Goal: Task Accomplishment & Management: Complete application form

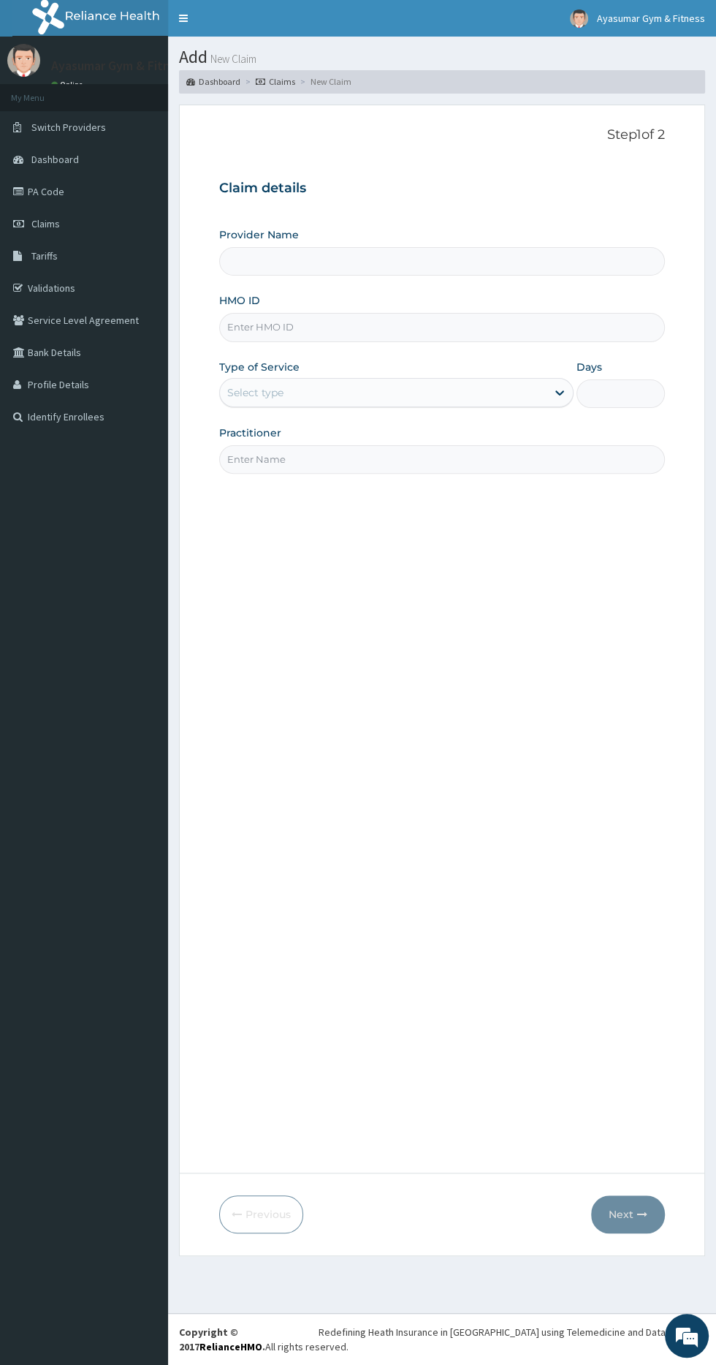
type input "Ayasumar Gym & Fitness Center"
type input "1"
click at [469, 321] on input "HMO ID" at bounding box center [442, 327] width 446 height 29
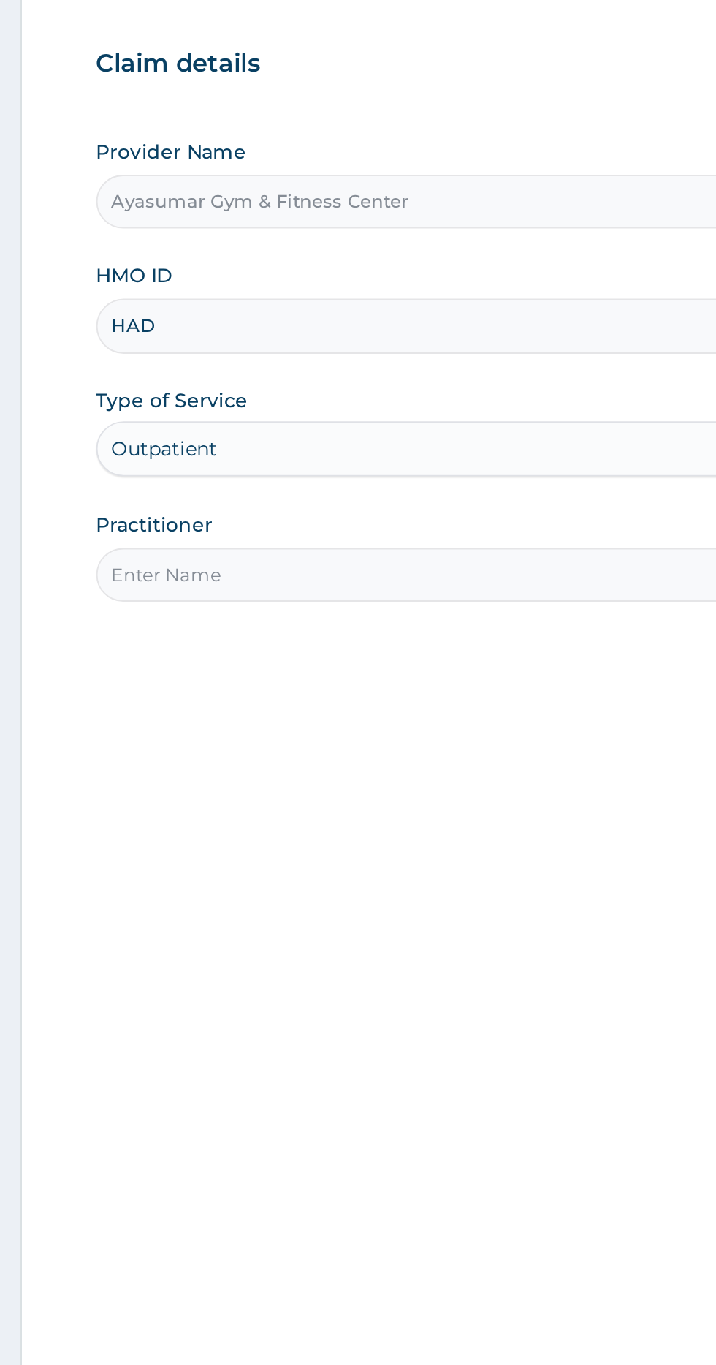
type input "HAD/10005/A"
click at [400, 459] on input "Practitioner" at bounding box center [442, 459] width 446 height 29
type input "COACH BEAM"
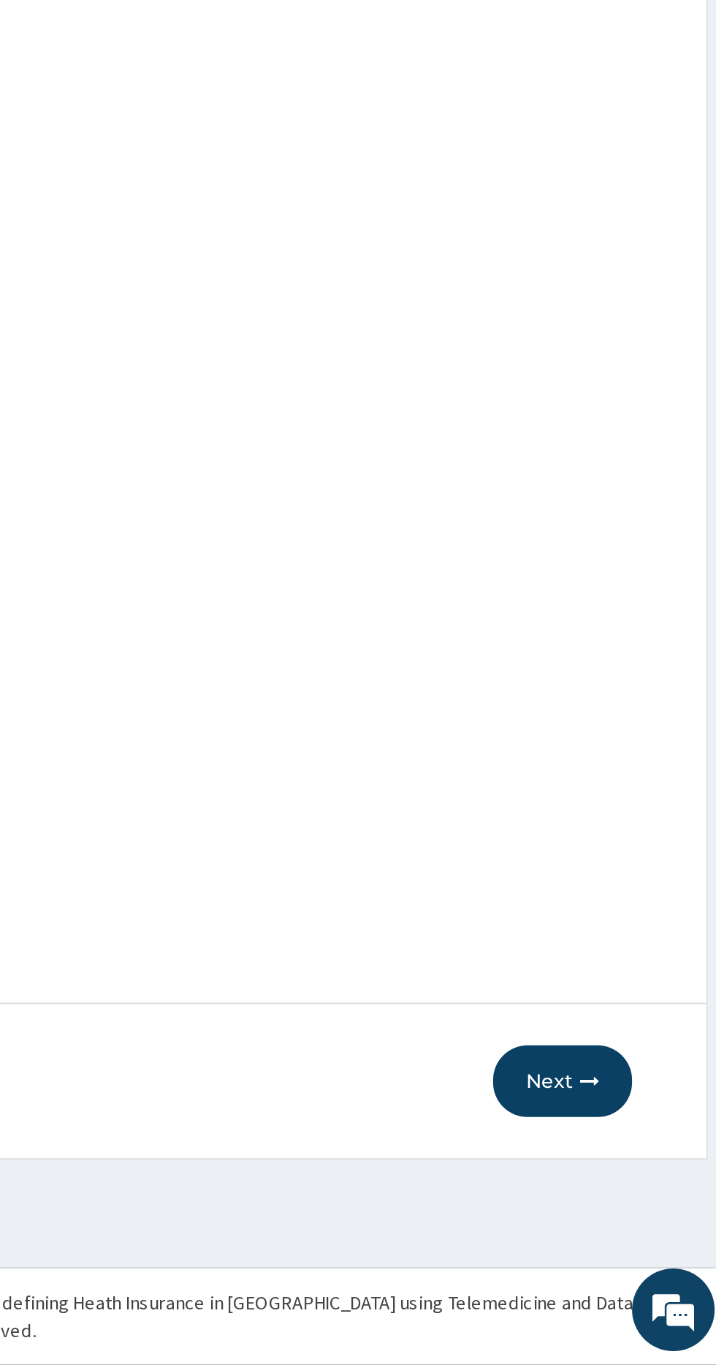
click at [623, 1213] on button "Next" at bounding box center [628, 1214] width 74 height 38
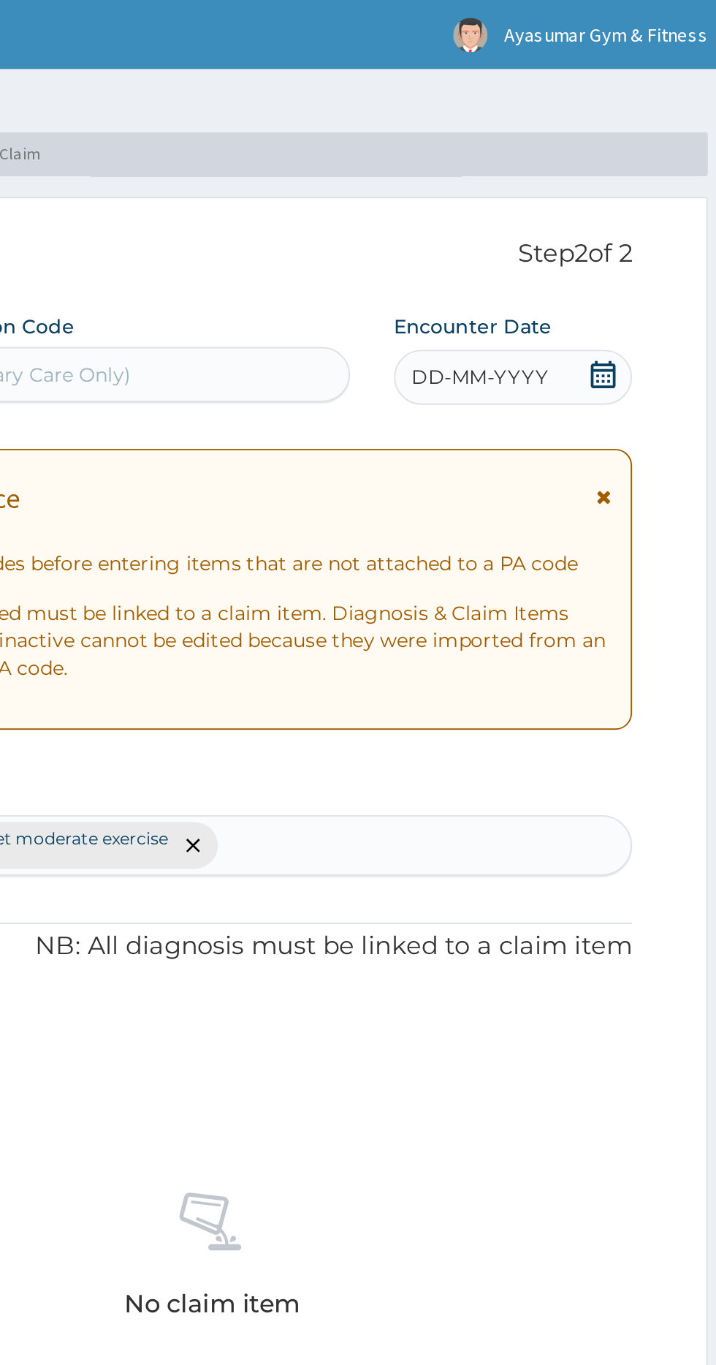
click at [634, 196] on div "DD-MM-YYYY" at bounding box center [602, 200] width 126 height 29
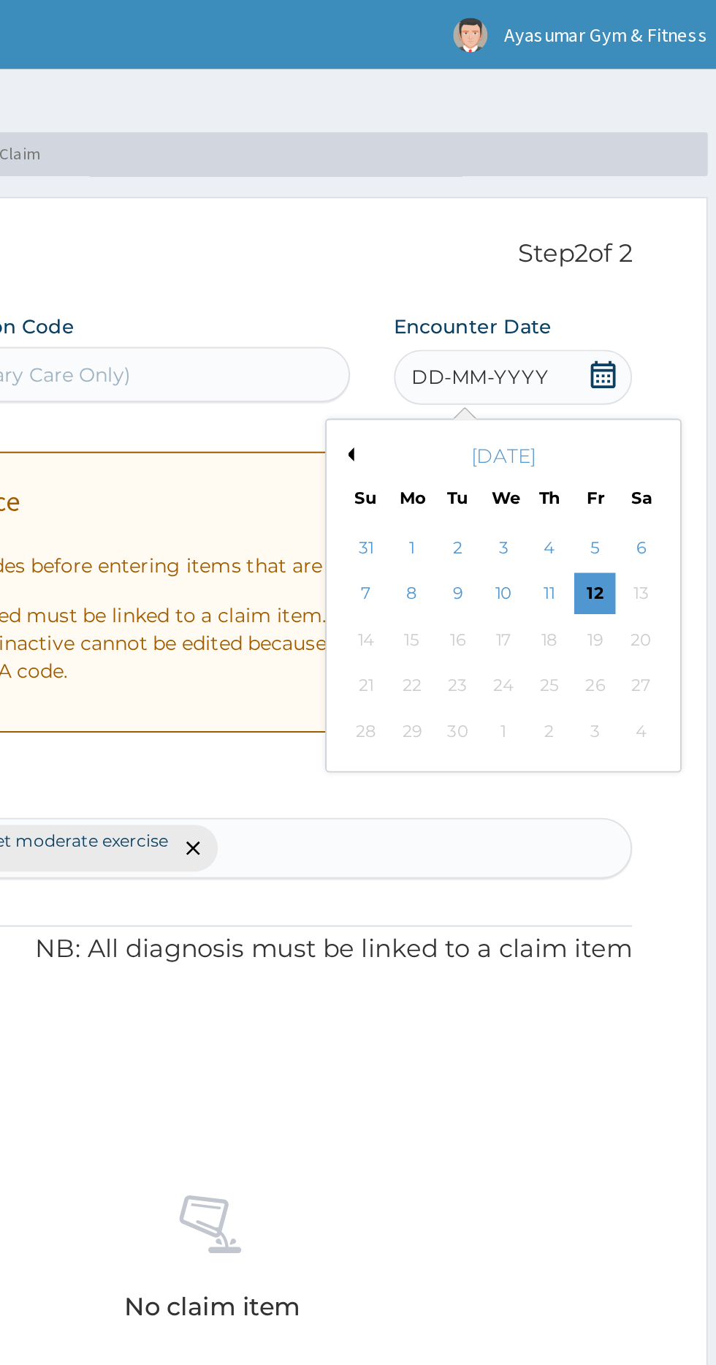
click at [644, 310] on div "12" at bounding box center [645, 316] width 22 height 22
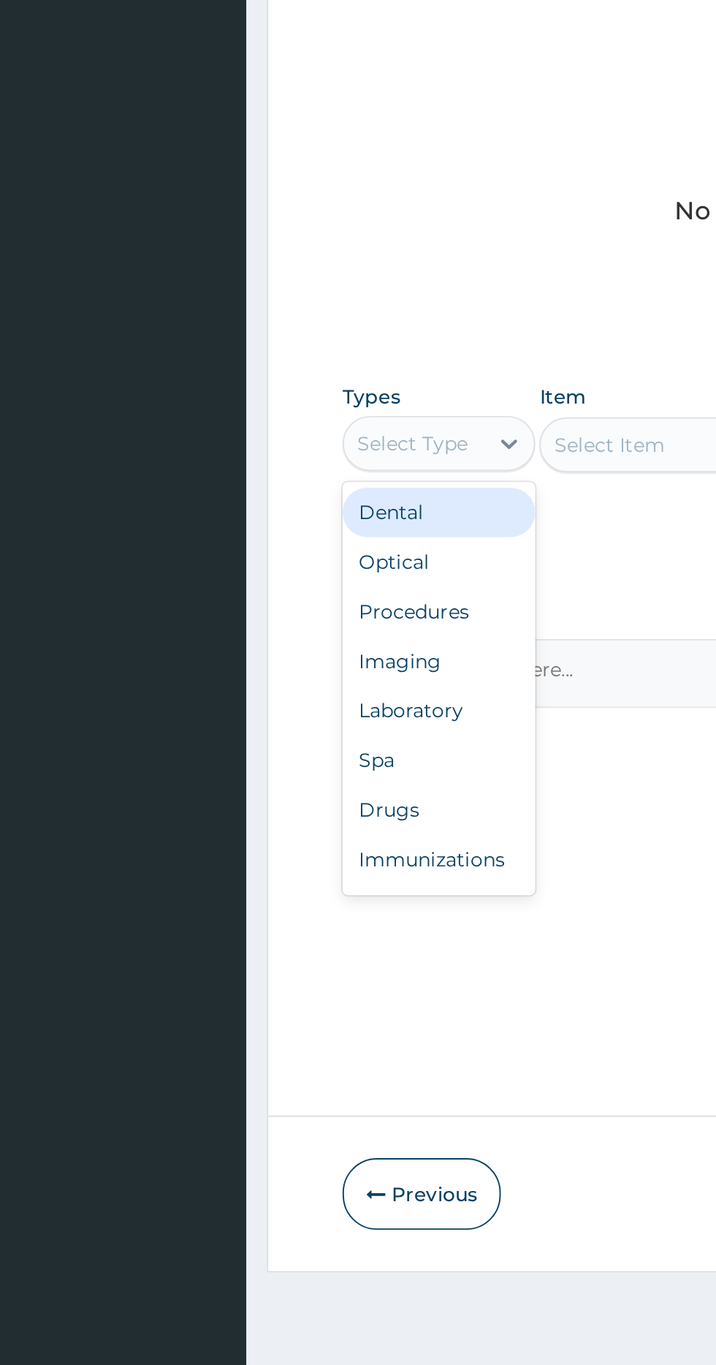
scroll to position [49, 0]
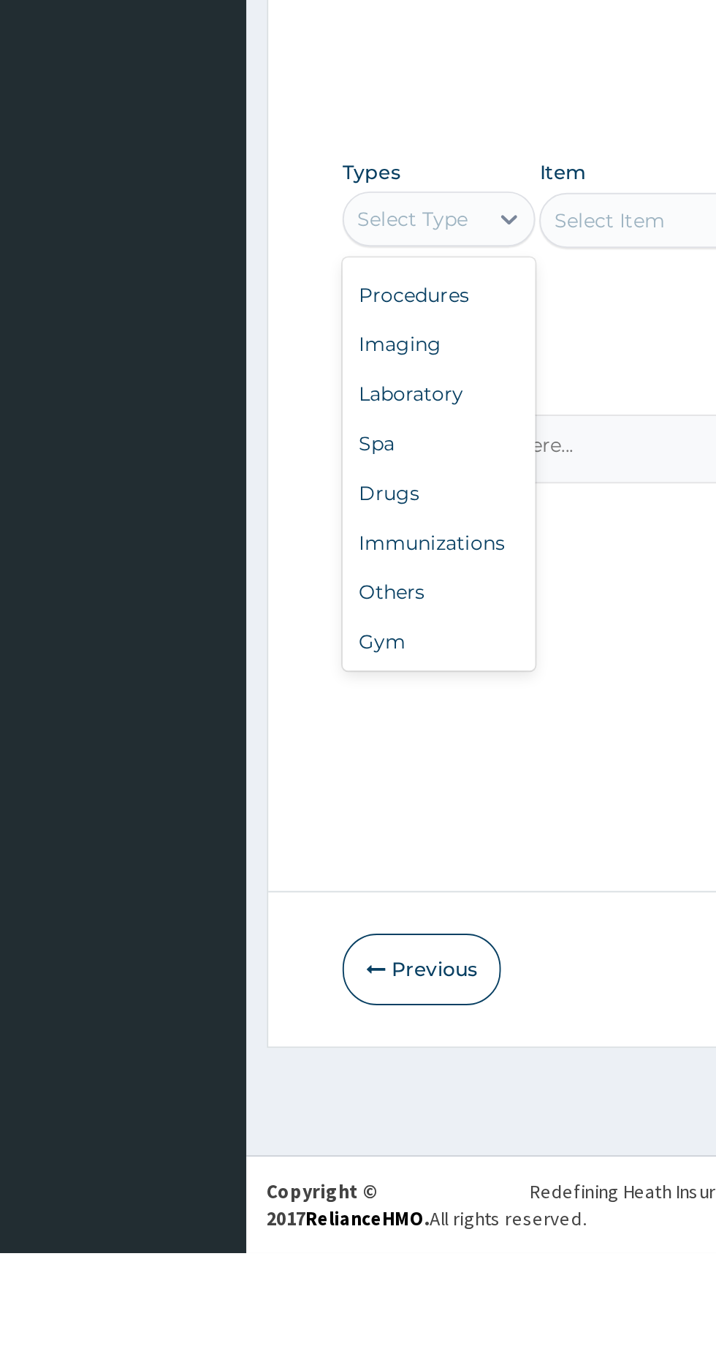
click at [262, 1044] on div "Gym" at bounding box center [270, 1040] width 102 height 26
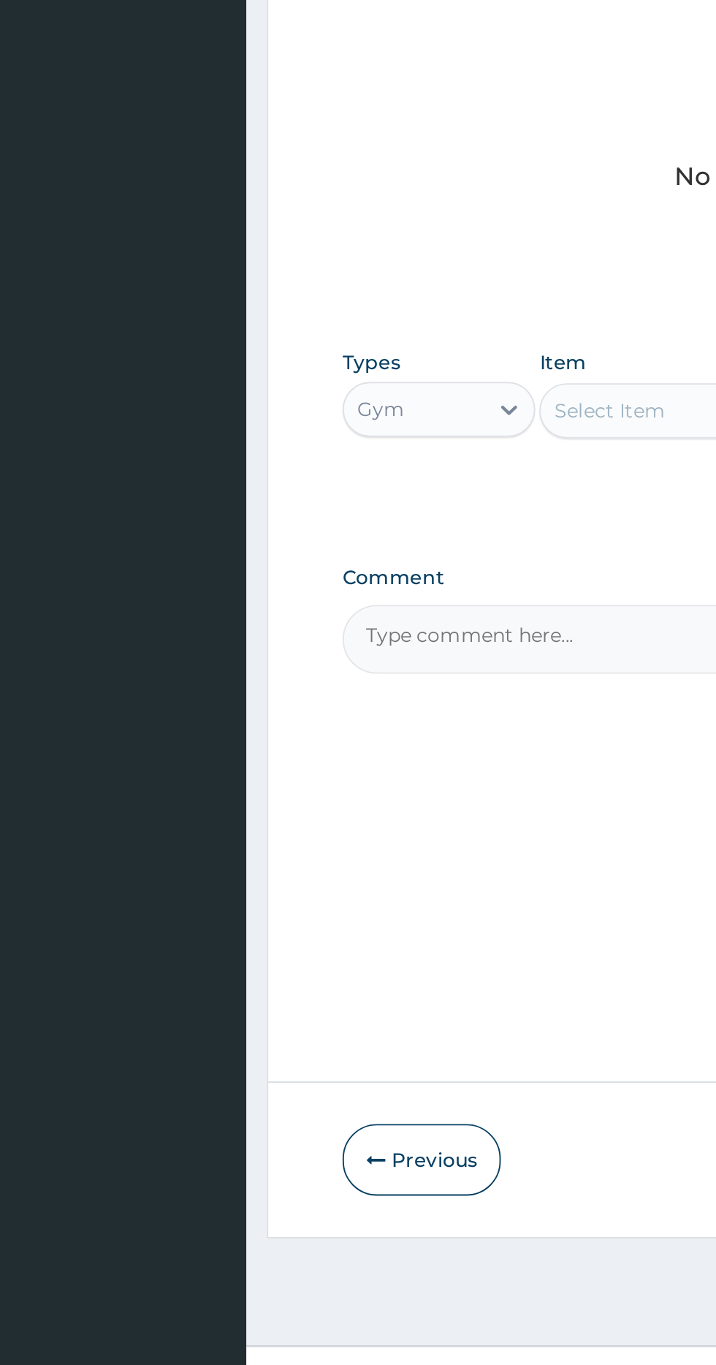
click at [362, 807] on div "Select Item" at bounding box center [378, 816] width 106 height 23
click at [359, 849] on div "GYM" at bounding box center [391, 853] width 134 height 26
click at [231, 1111] on div "Step 2 of 2 PA Code / Prescription Code Enter Code(Secondary Care Only) Encount…" at bounding box center [442, 638] width 446 height 1023
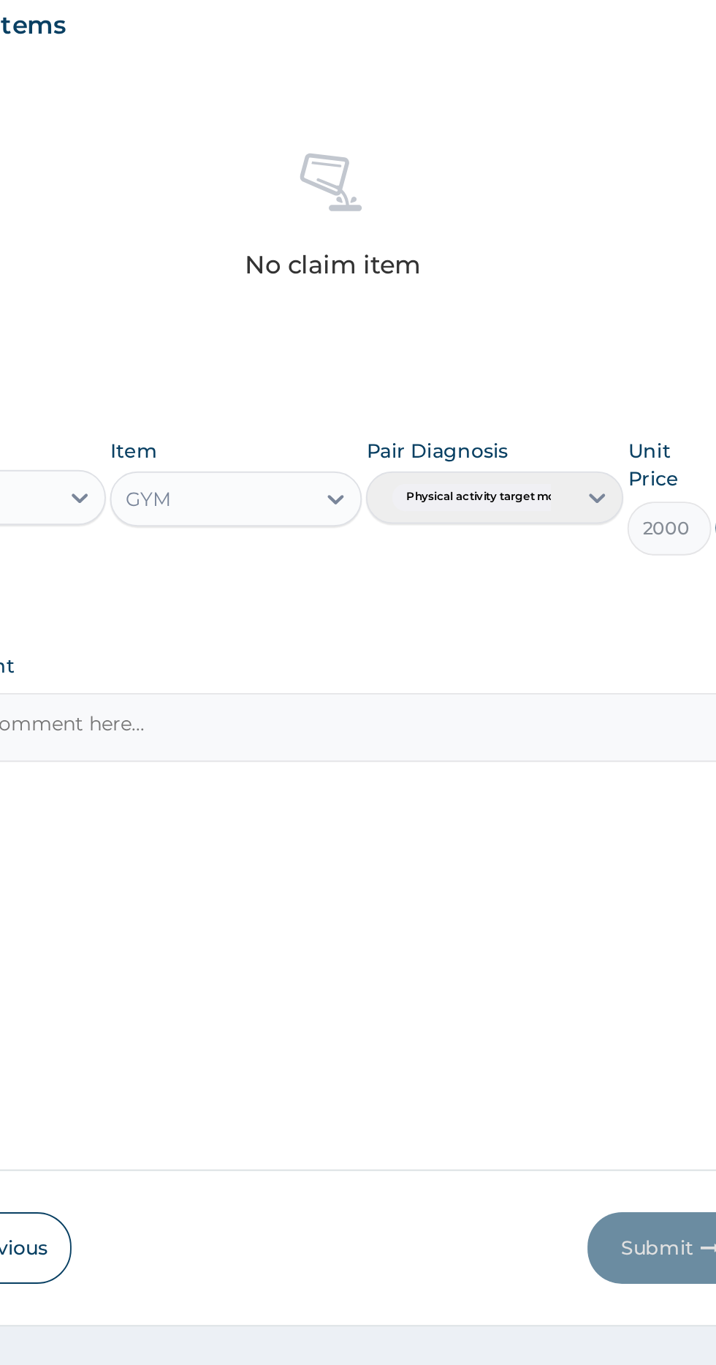
scroll to position [0, 0]
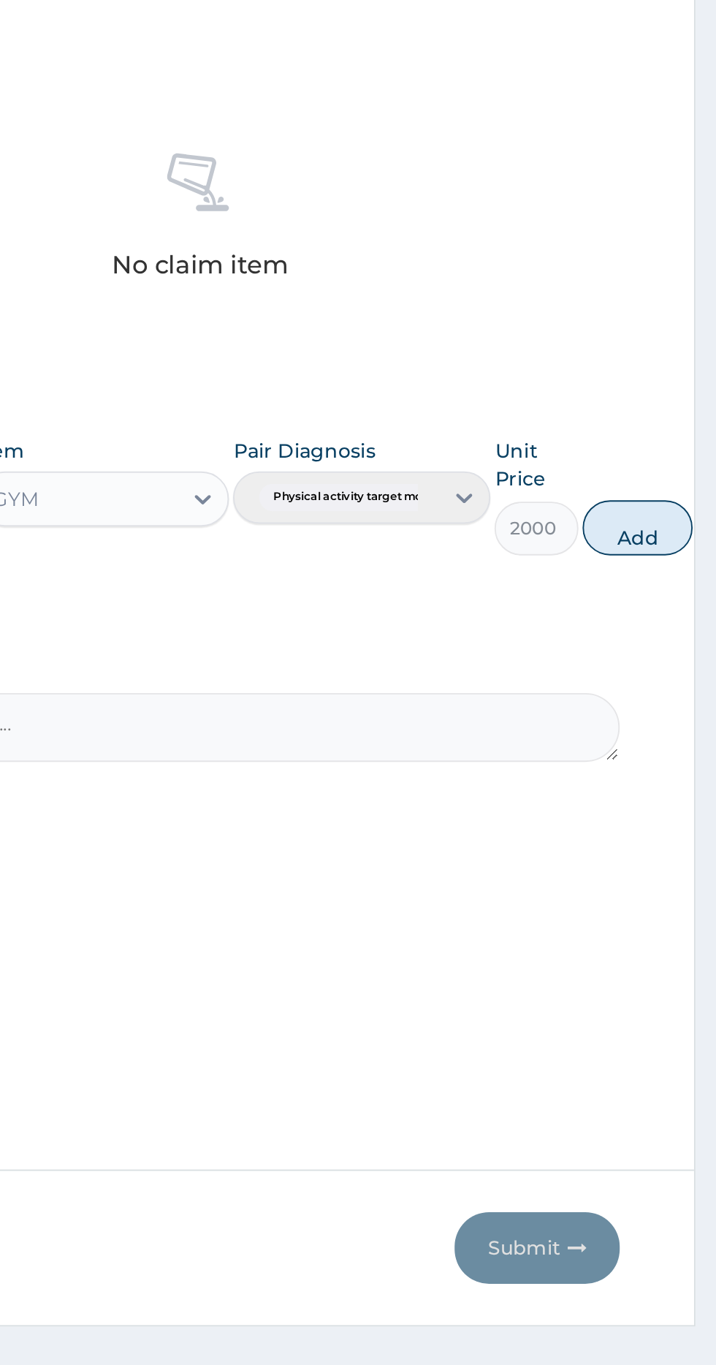
click at [686, 843] on button "Add" at bounding box center [674, 831] width 58 height 29
type input "0"
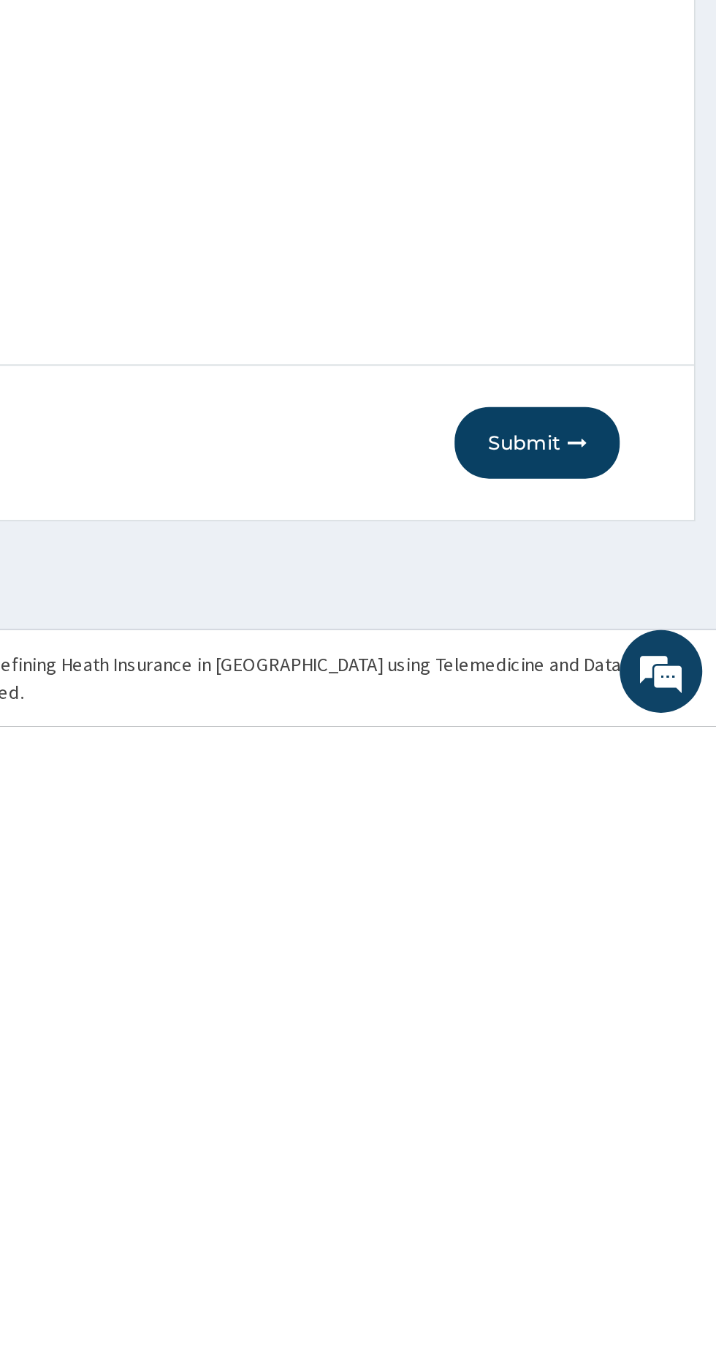
click at [626, 1208] on button "Submit" at bounding box center [621, 1214] width 88 height 38
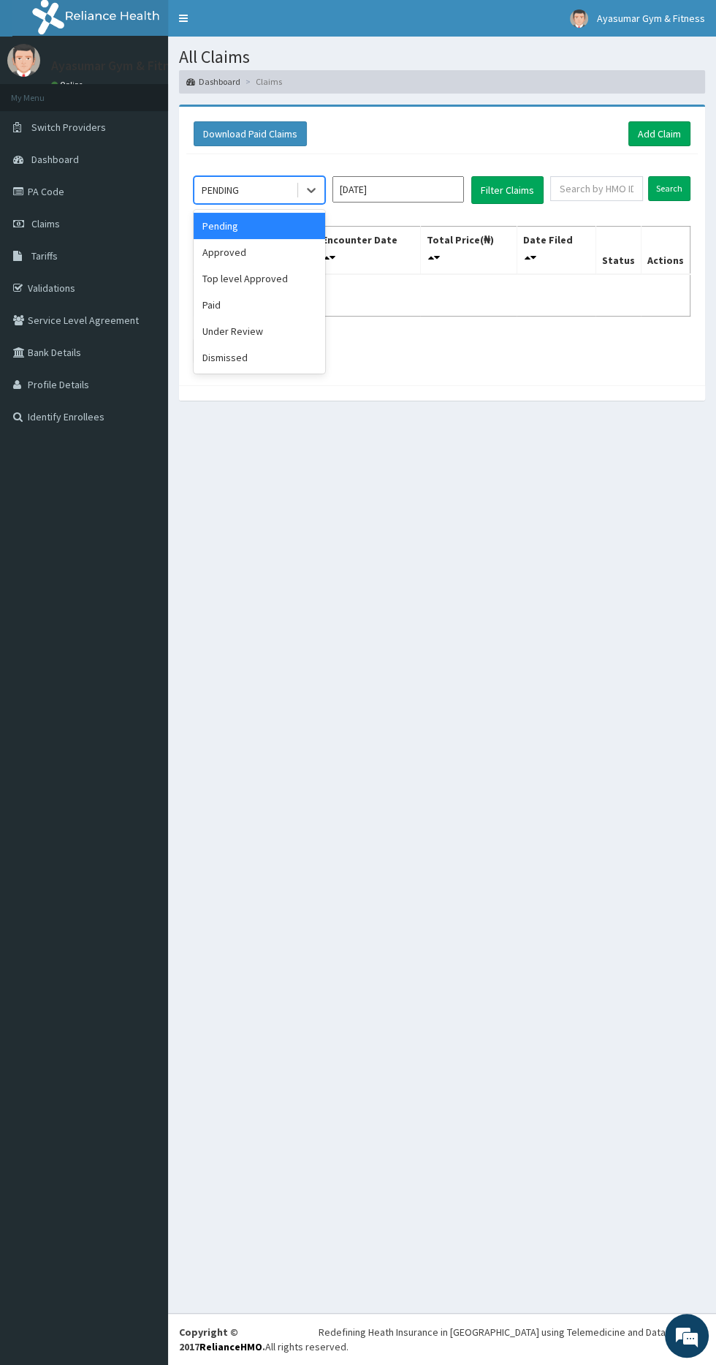
click at [272, 247] on div "Approved" at bounding box center [260, 252] width 132 height 26
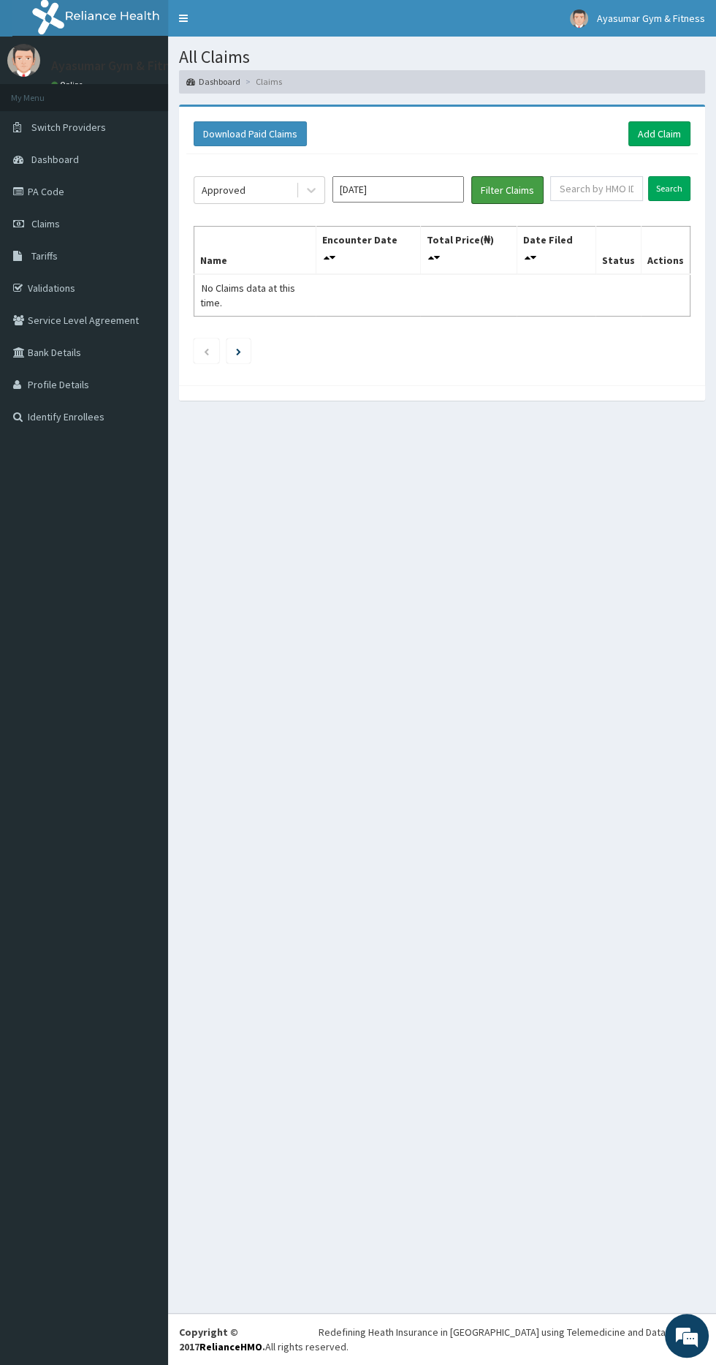
click at [514, 187] on button "Filter Claims" at bounding box center [507, 190] width 72 height 28
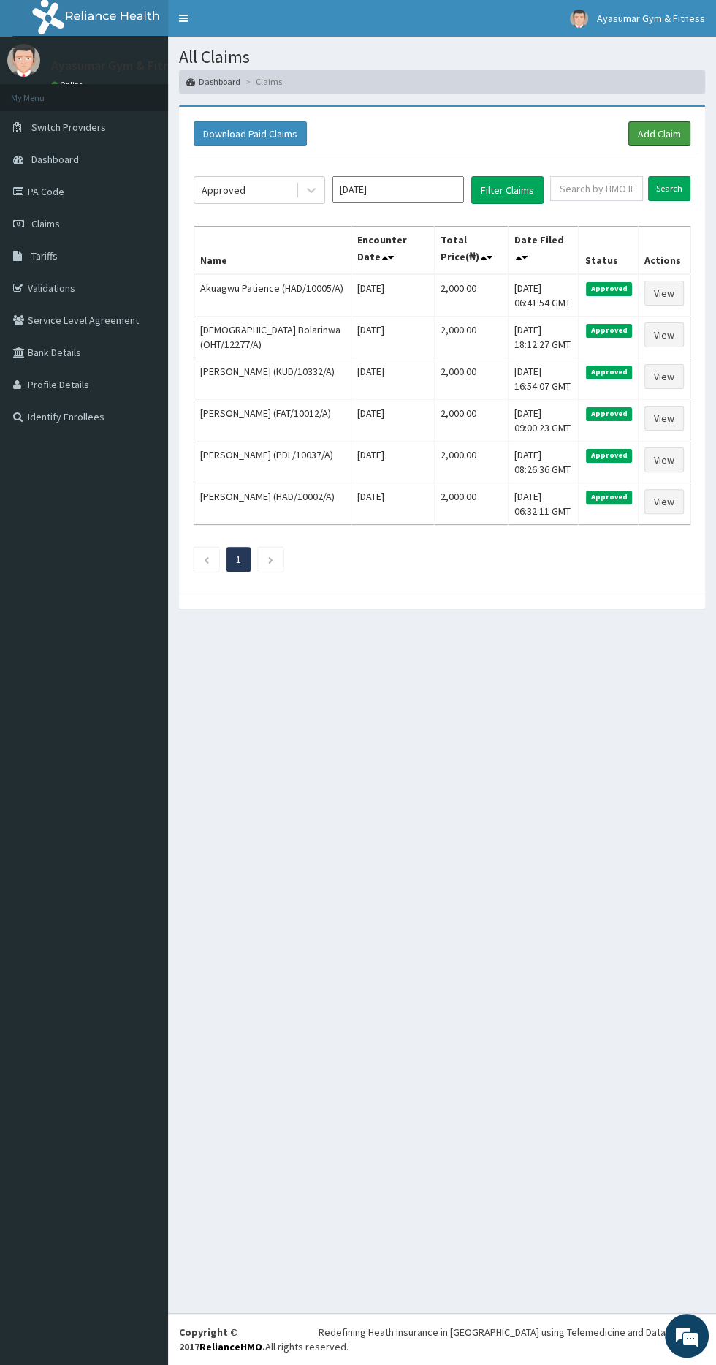
click at [678, 137] on link "Add Claim" at bounding box center [660, 133] width 62 height 25
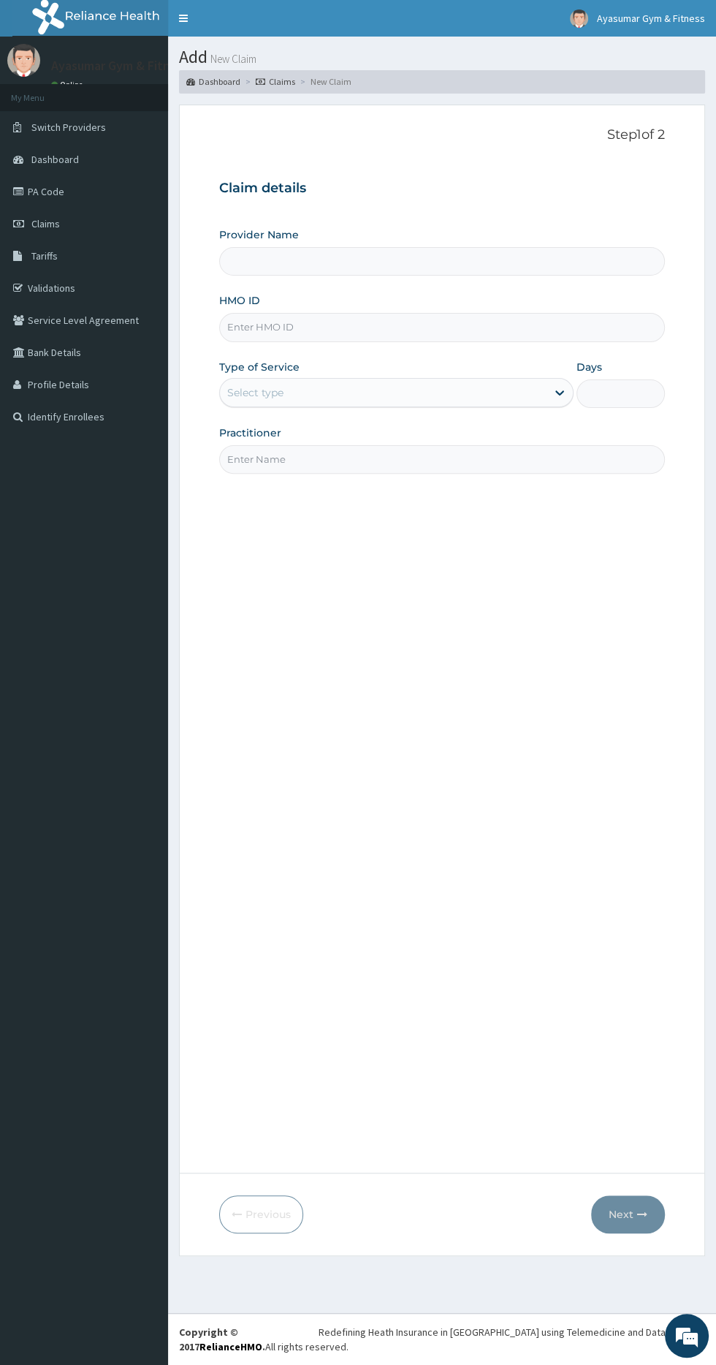
type input "Ayasumar Gym & Fitness Center"
type input "1"
click at [377, 330] on input "HMO ID" at bounding box center [442, 327] width 446 height 29
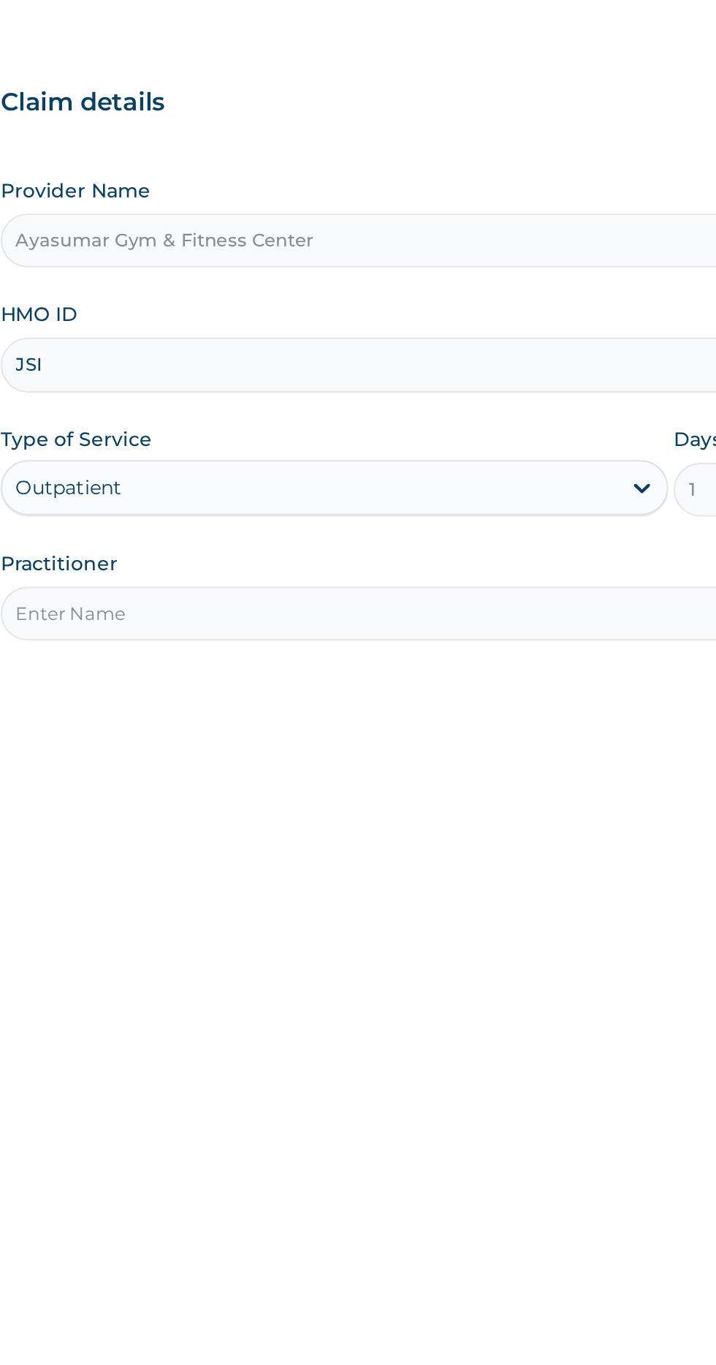
type input "JSI/10024/A"
click at [284, 453] on input "Practitioner" at bounding box center [442, 459] width 446 height 29
type input "COACH BEAM"
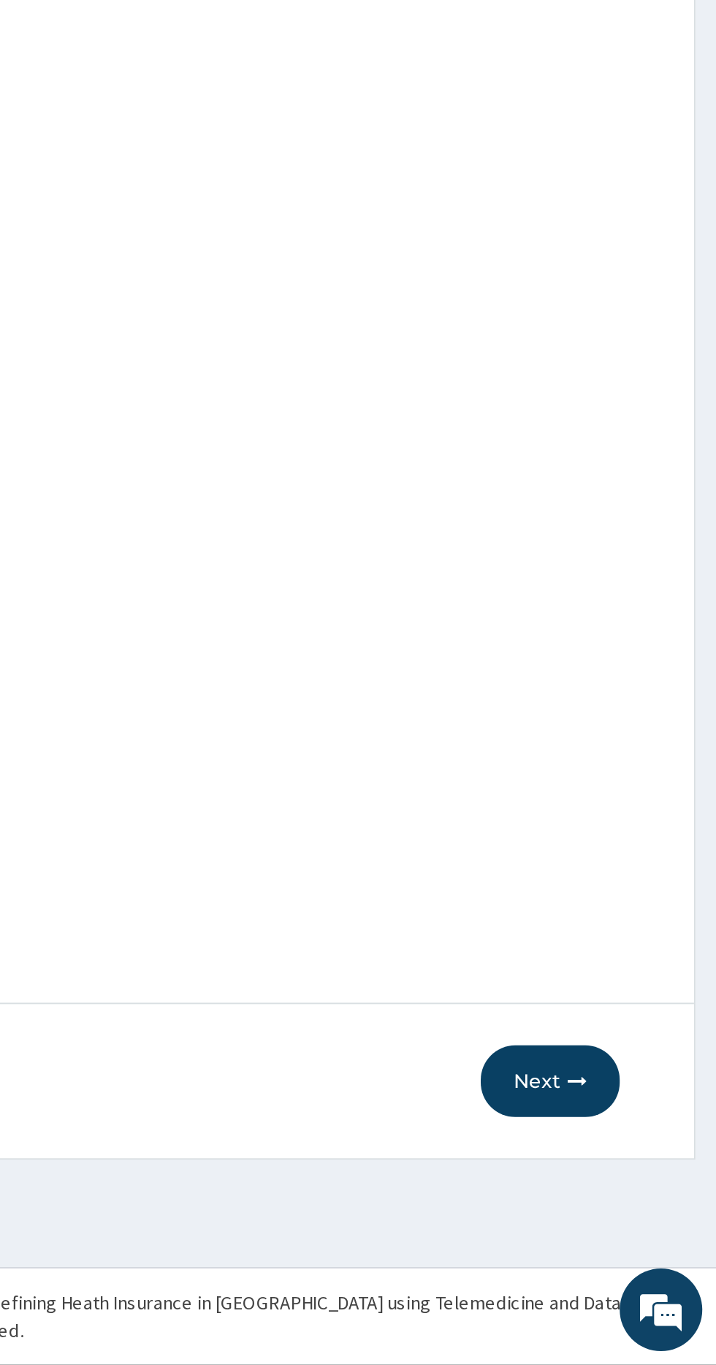
click at [632, 1205] on button "Next" at bounding box center [628, 1214] width 74 height 38
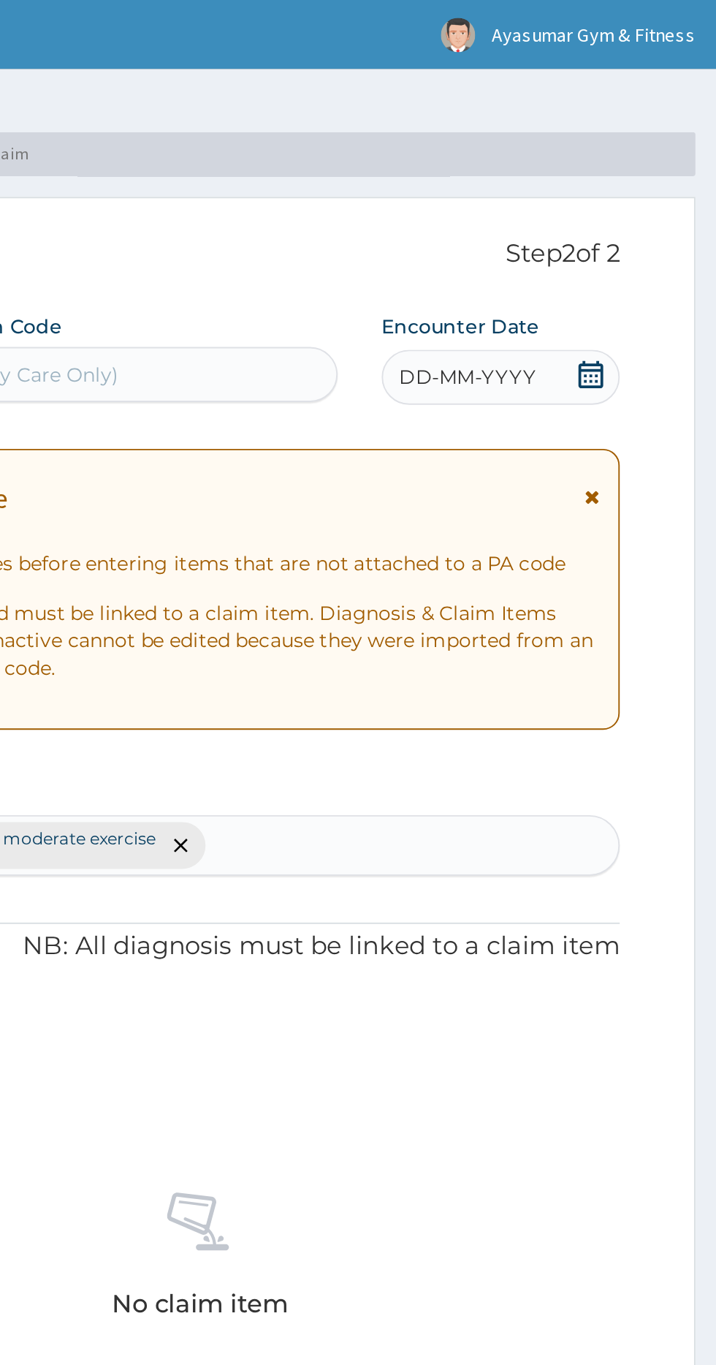
click at [655, 200] on icon at bounding box center [649, 199] width 15 height 15
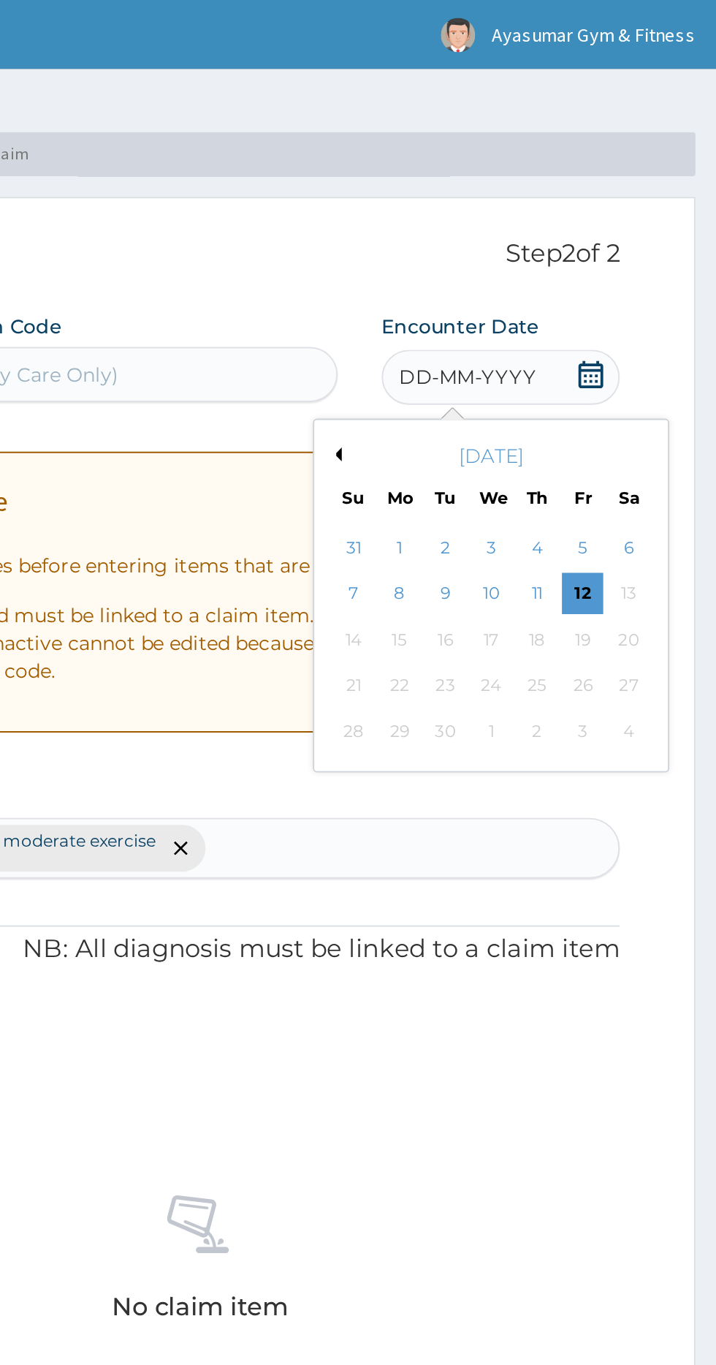
click at [645, 314] on div "12" at bounding box center [645, 316] width 22 height 22
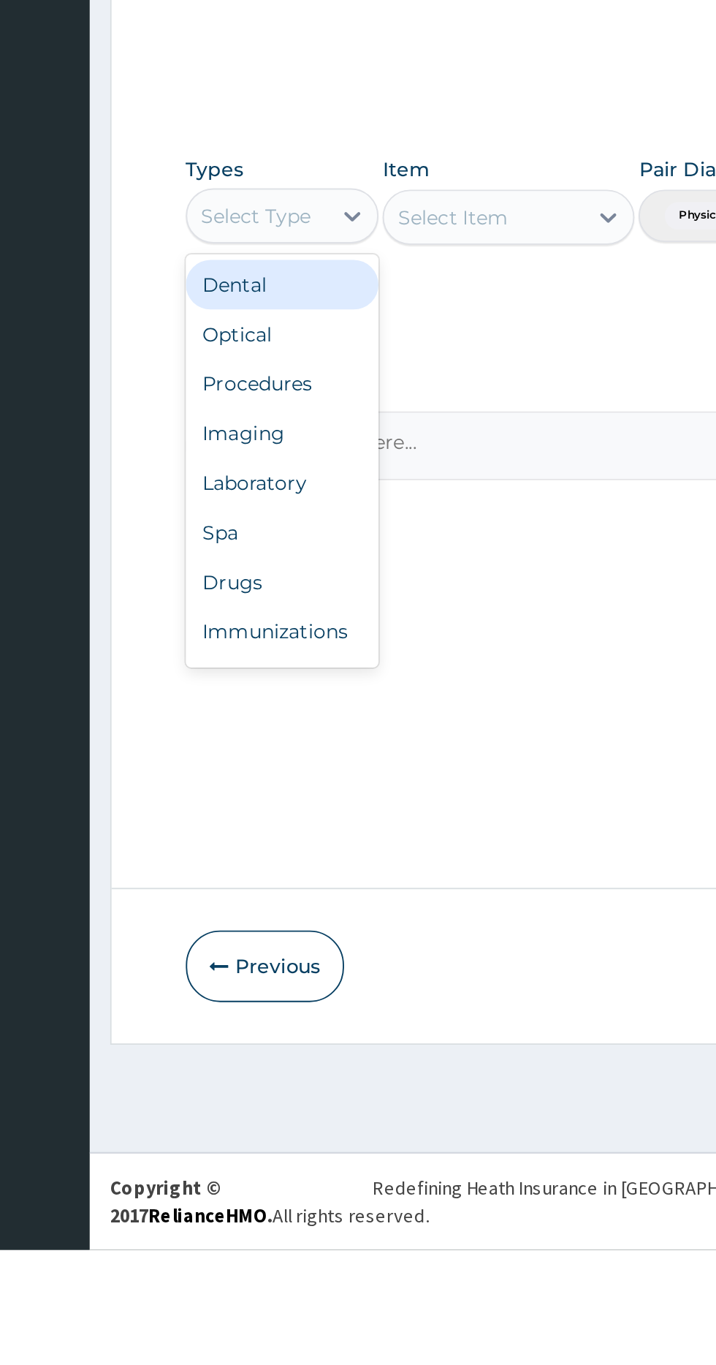
scroll to position [49, 0]
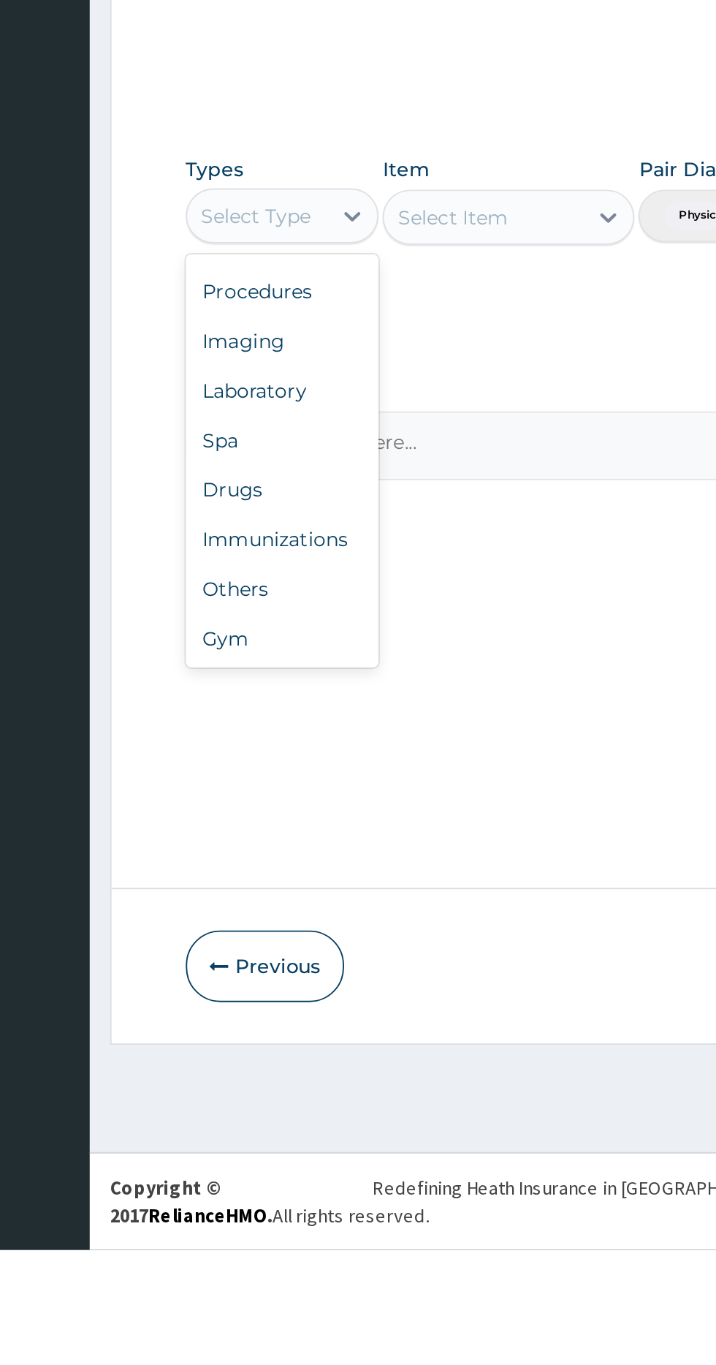
click at [273, 1036] on div "Gym" at bounding box center [270, 1040] width 102 height 26
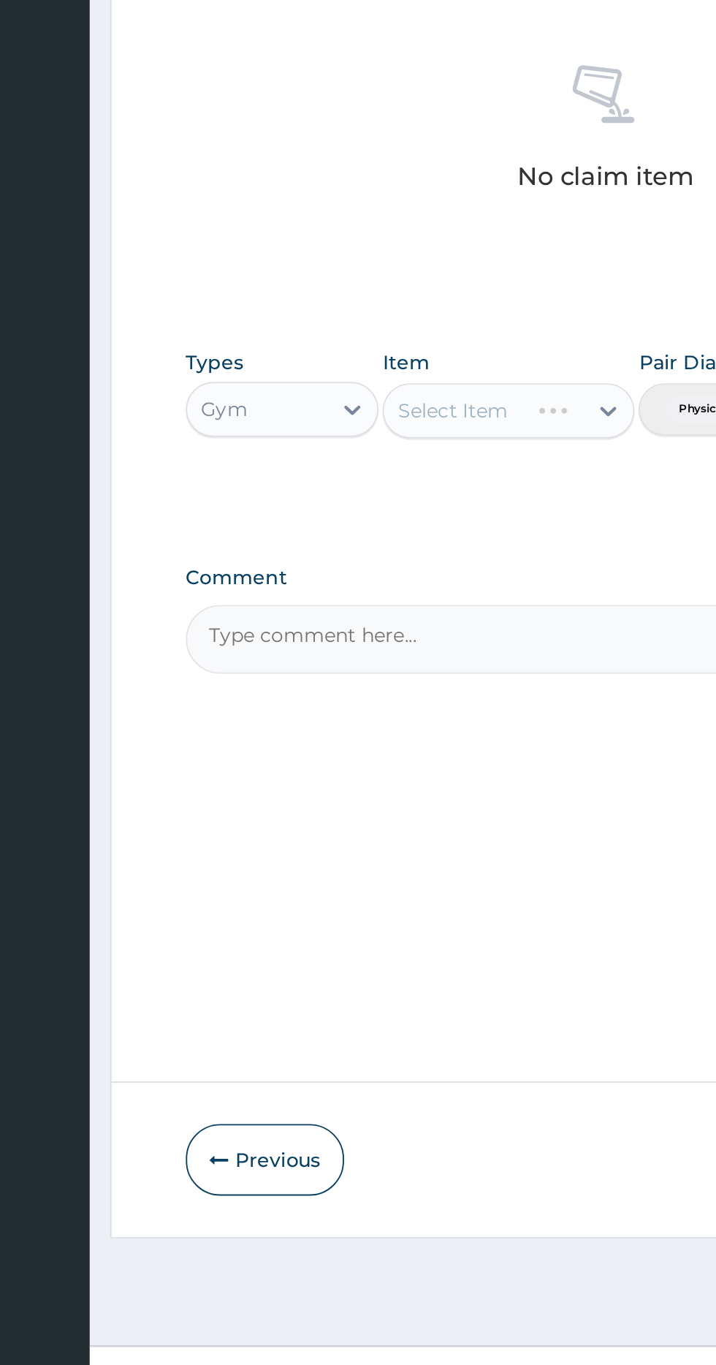
click at [400, 797] on div "Item Select Item" at bounding box center [391, 815] width 134 height 63
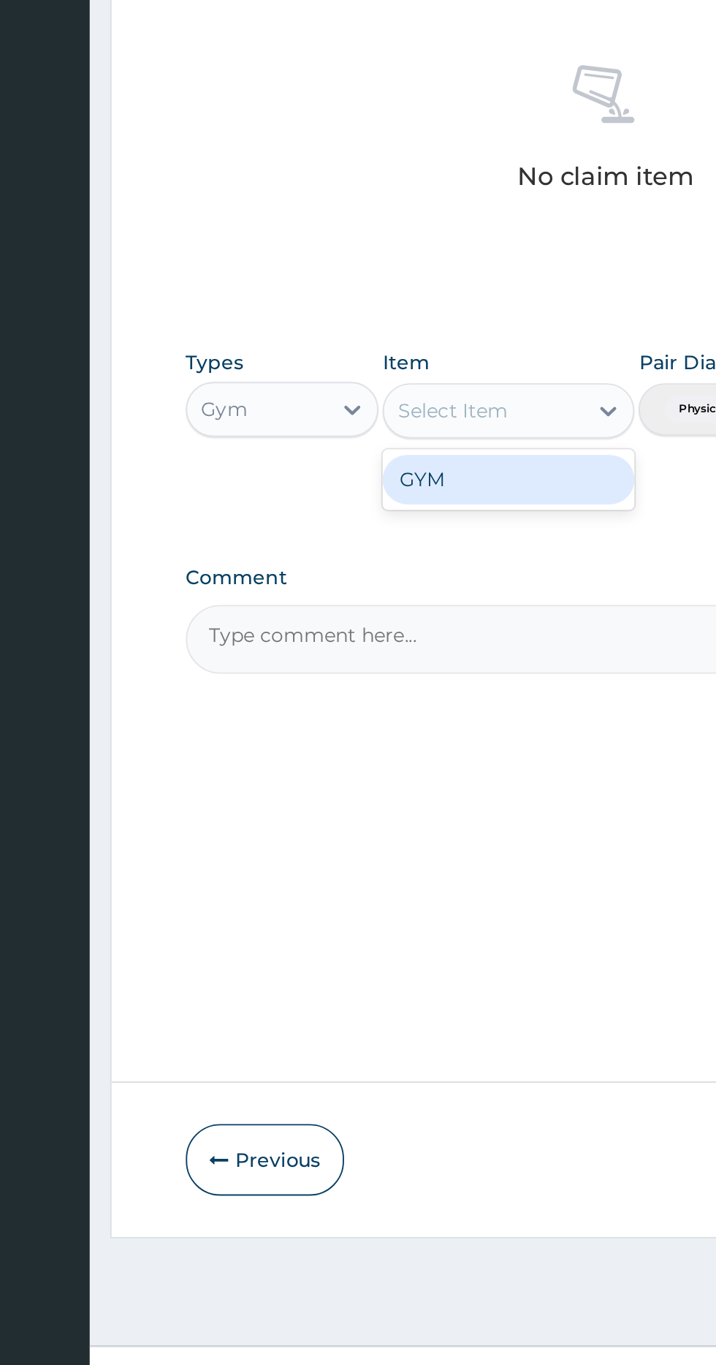
click at [387, 856] on div "GYM" at bounding box center [391, 853] width 134 height 26
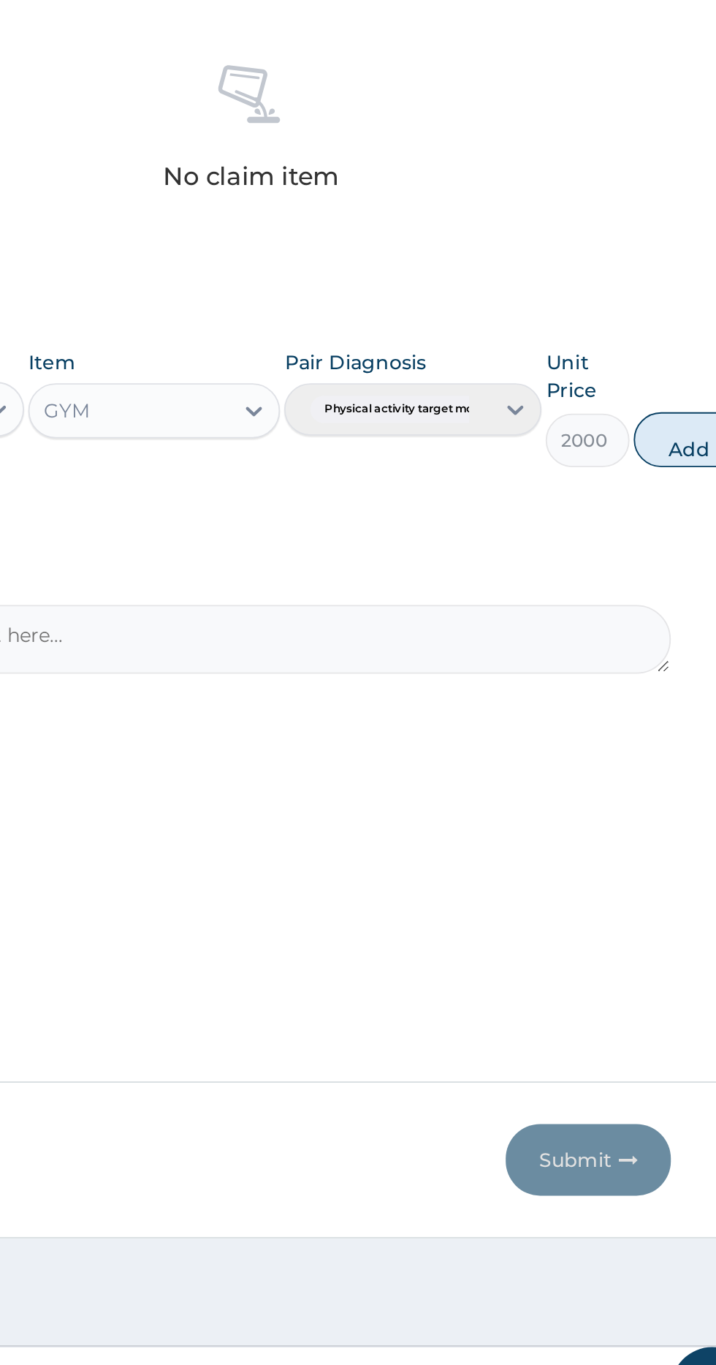
scroll to position [0, 0]
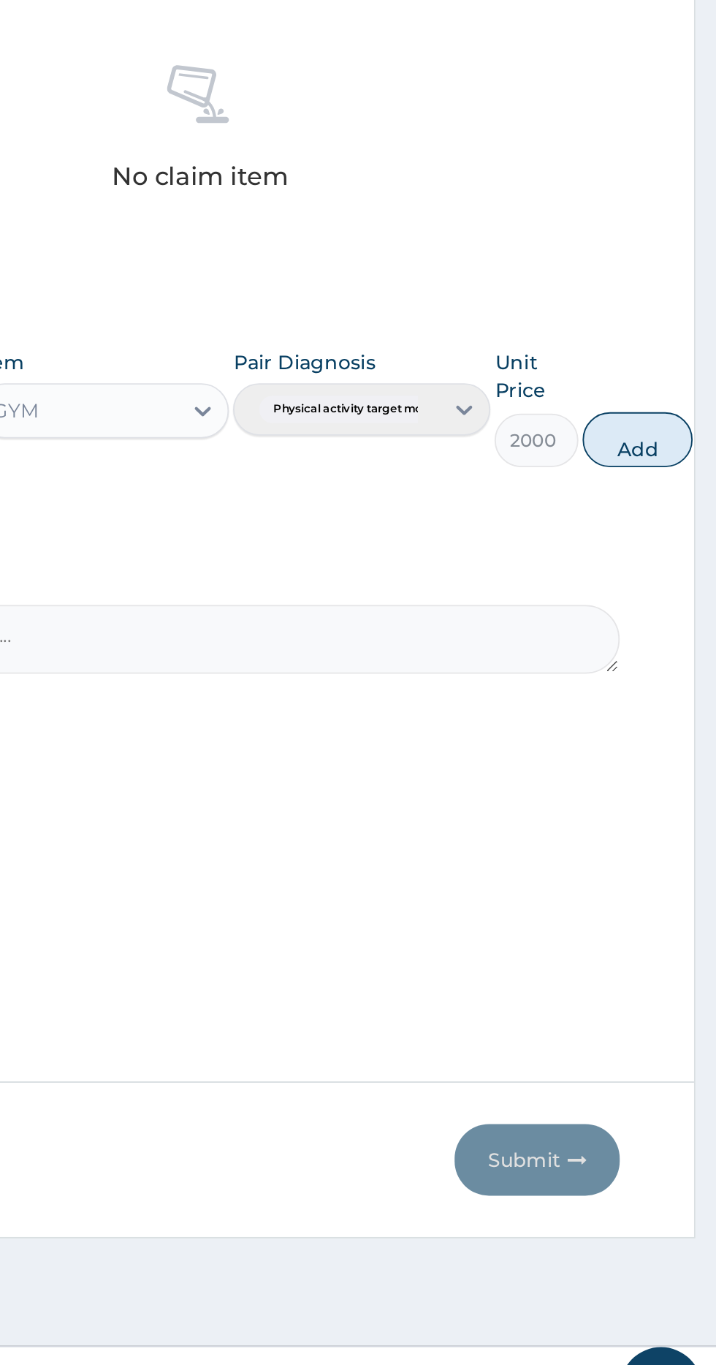
click at [675, 830] on button "Add" at bounding box center [674, 831] width 58 height 29
type input "0"
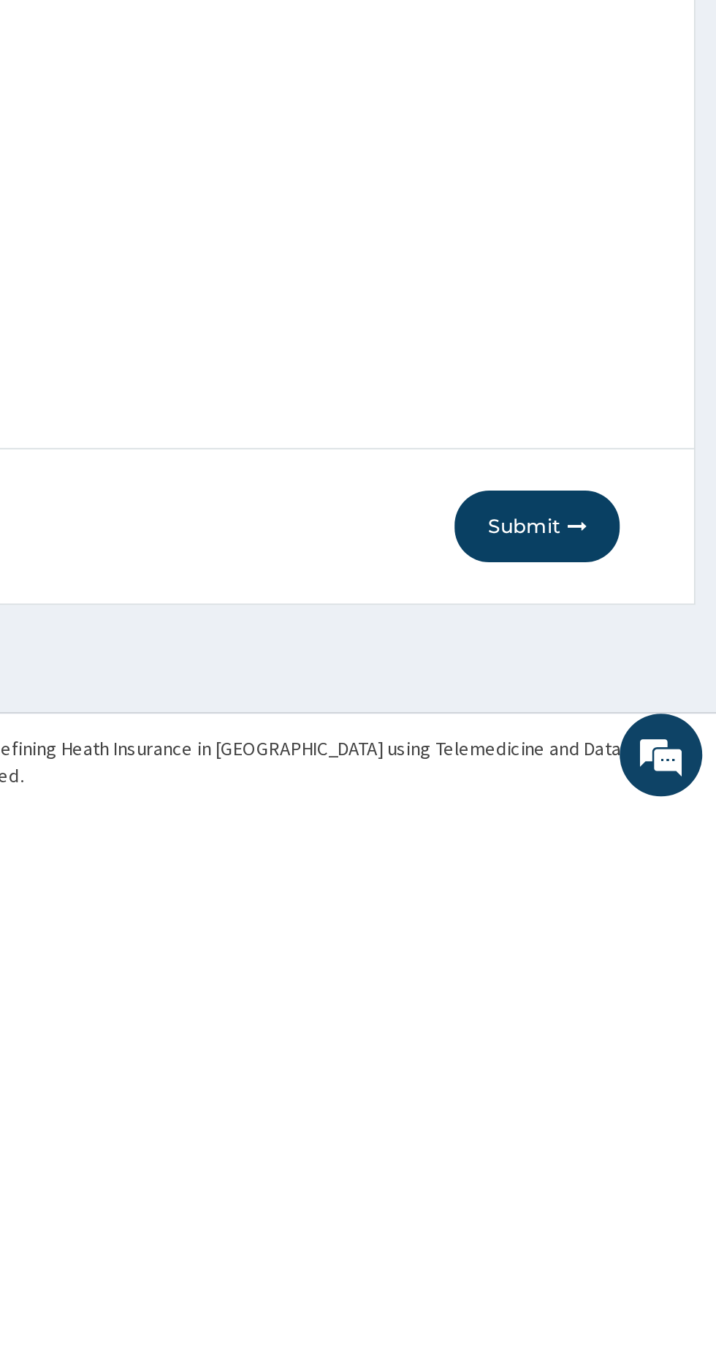
click at [617, 1211] on button "Submit" at bounding box center [621, 1214] width 88 height 38
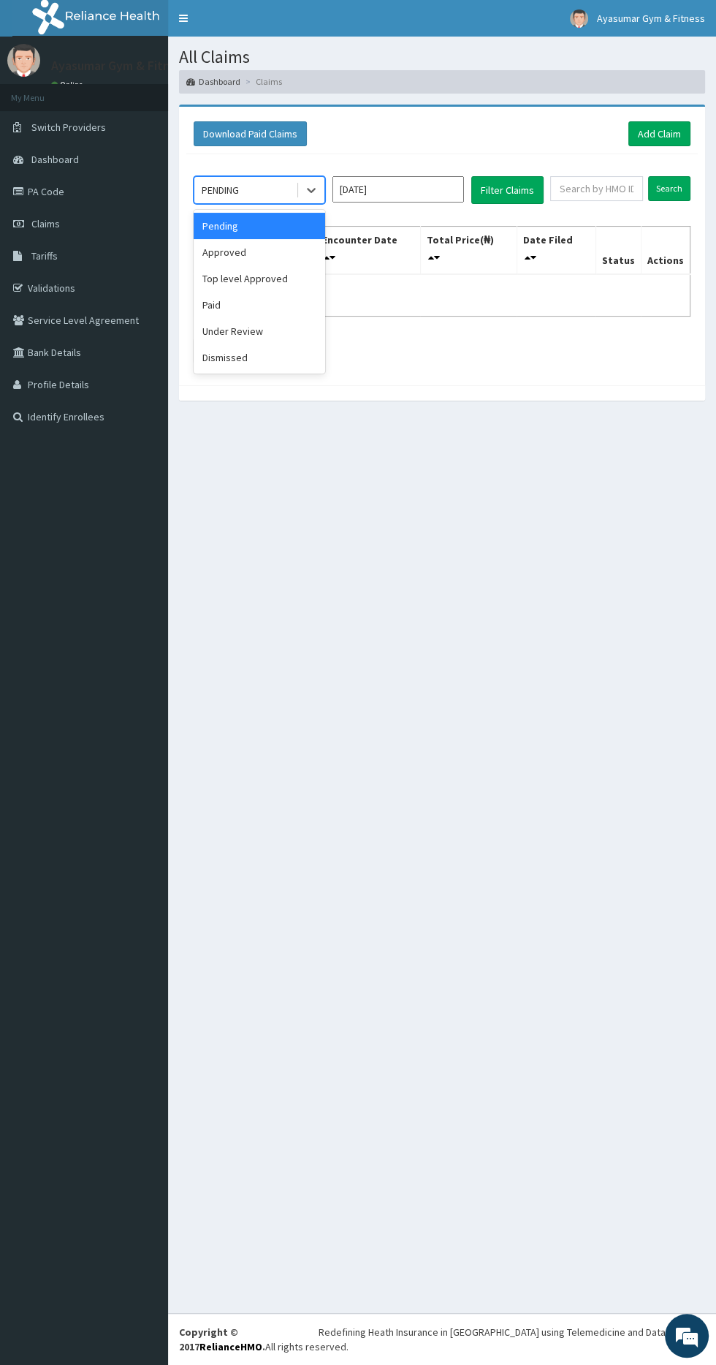
click at [240, 251] on div "Approved" at bounding box center [260, 252] width 132 height 26
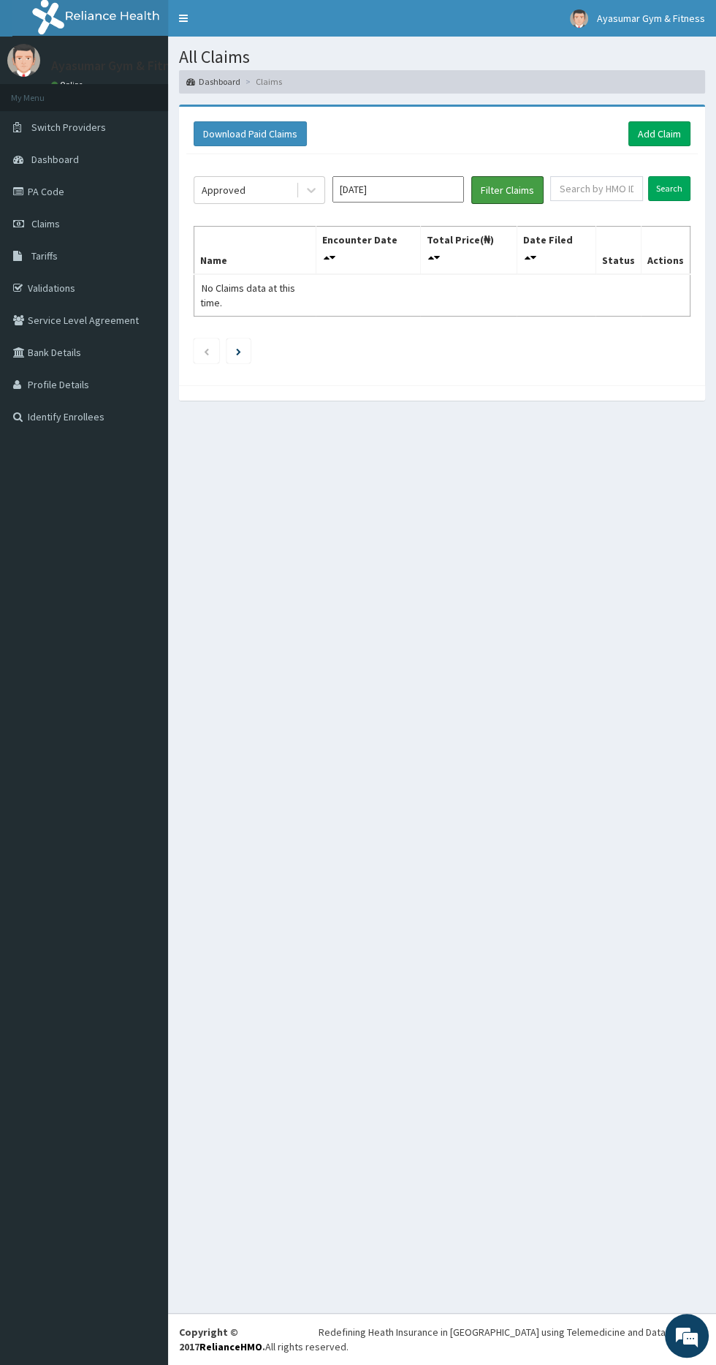
click at [521, 176] on button "Filter Claims" at bounding box center [507, 190] width 72 height 28
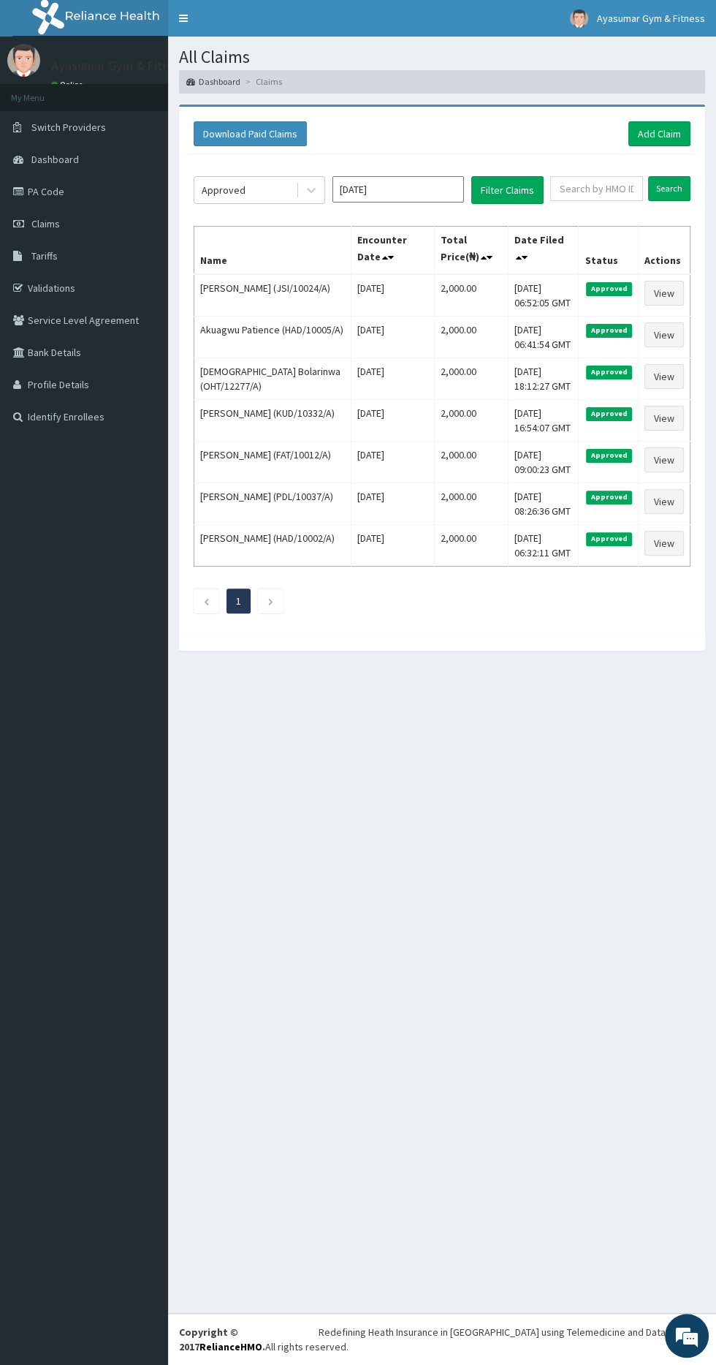
click at [31, 177] on link "PA Code" at bounding box center [84, 191] width 168 height 32
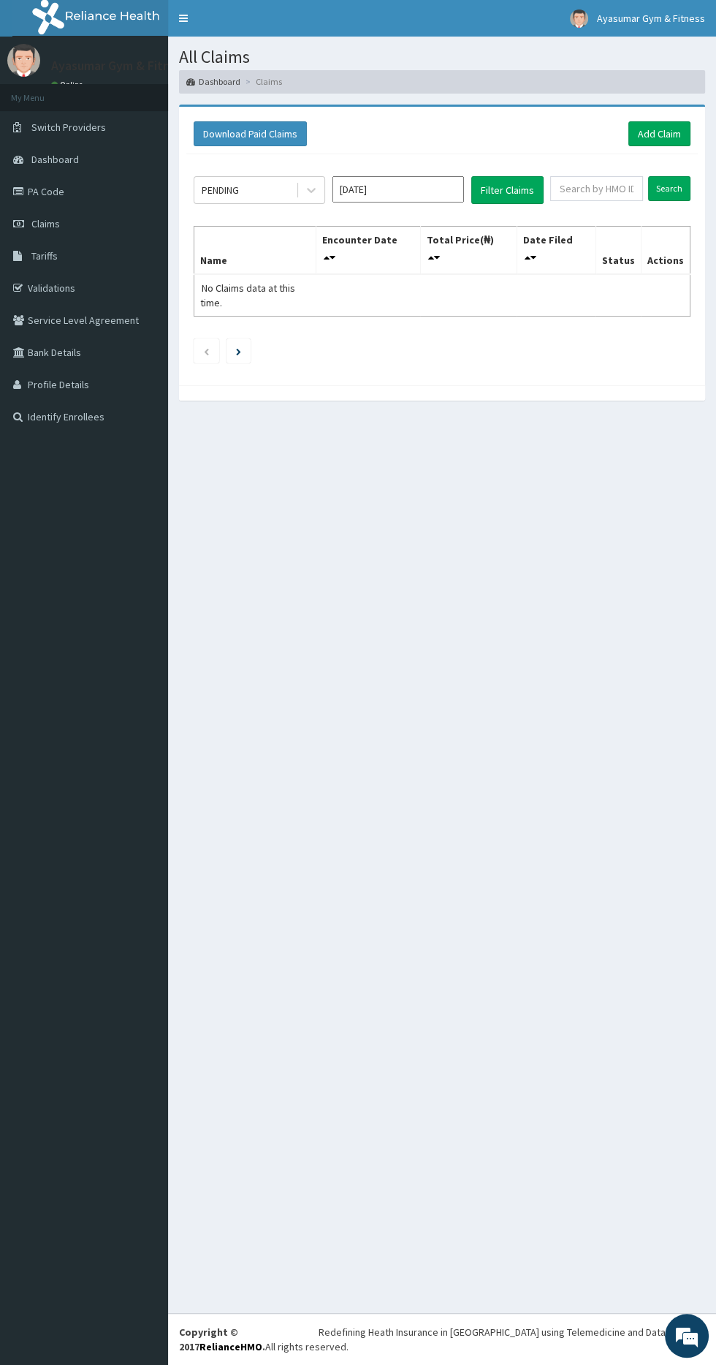
click at [342, 181] on input "[DATE]" at bounding box center [399, 189] width 132 height 26
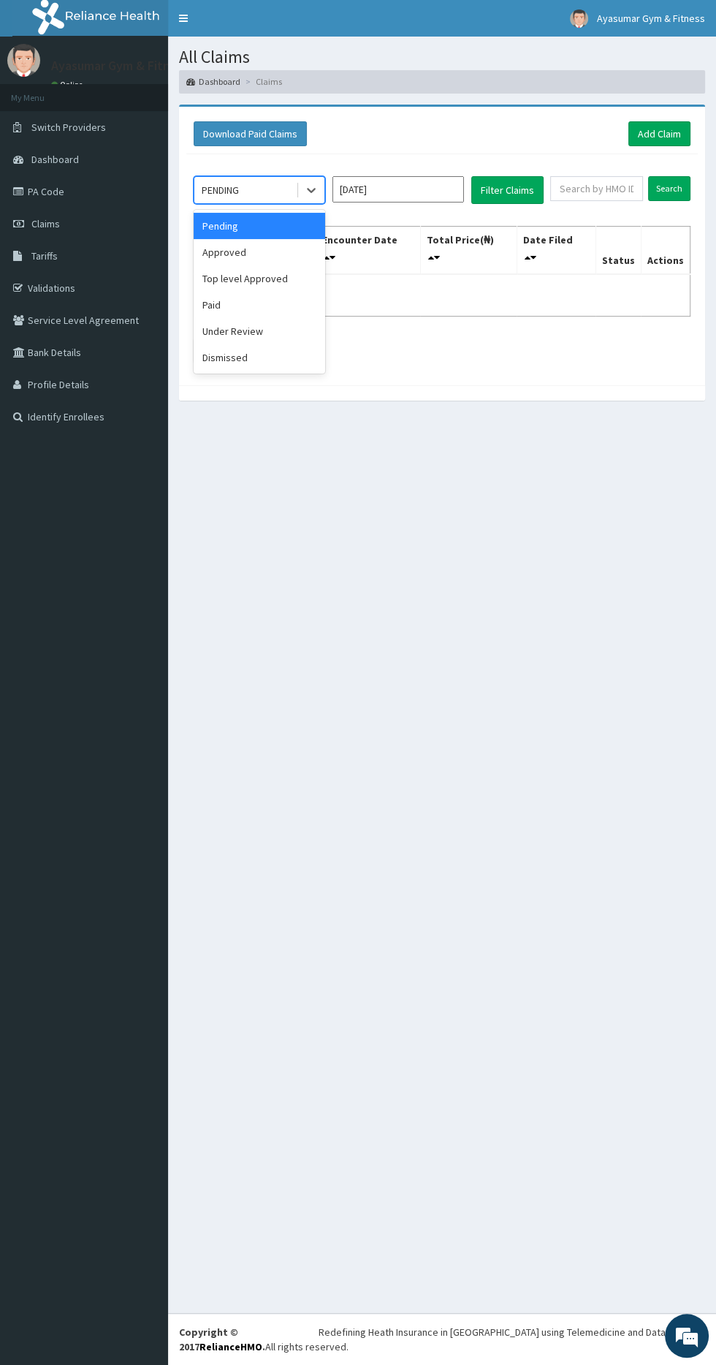
click at [261, 245] on div "Approved" at bounding box center [260, 252] width 132 height 26
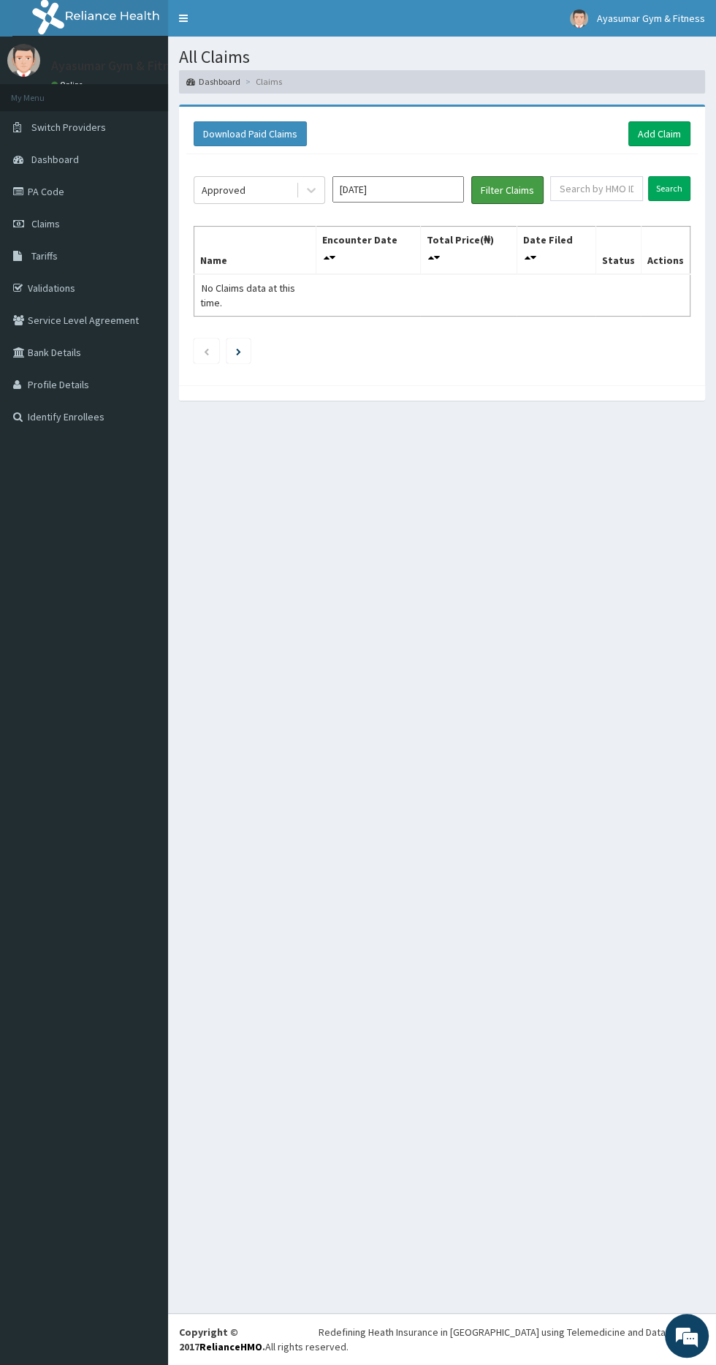
click at [524, 194] on button "Filter Claims" at bounding box center [507, 190] width 72 height 28
